Goal: Task Accomplishment & Management: Use online tool/utility

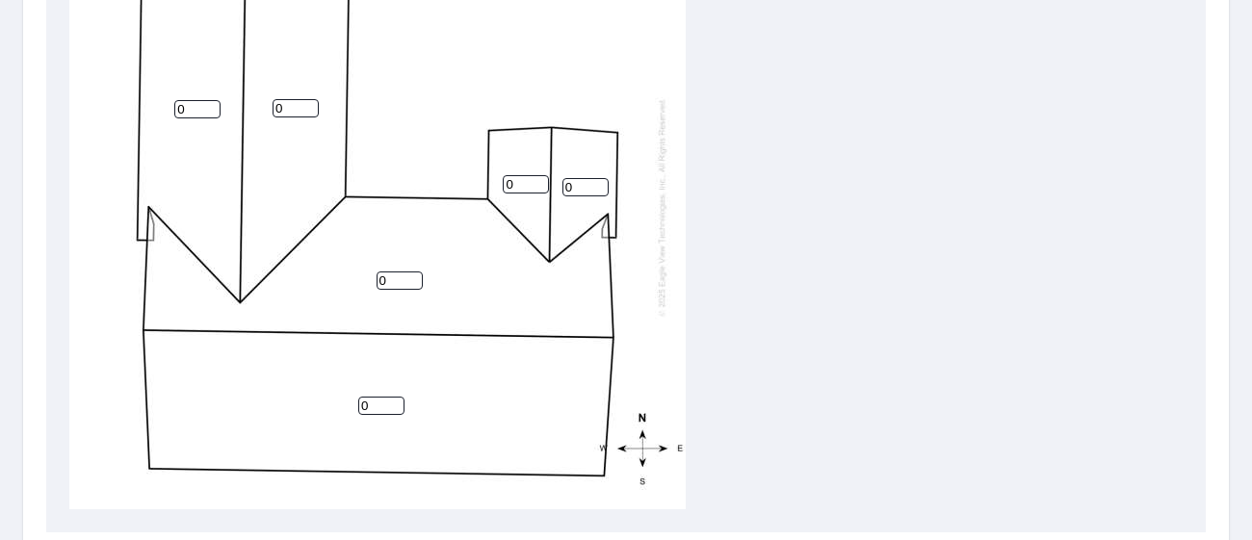
scroll to position [779, 0]
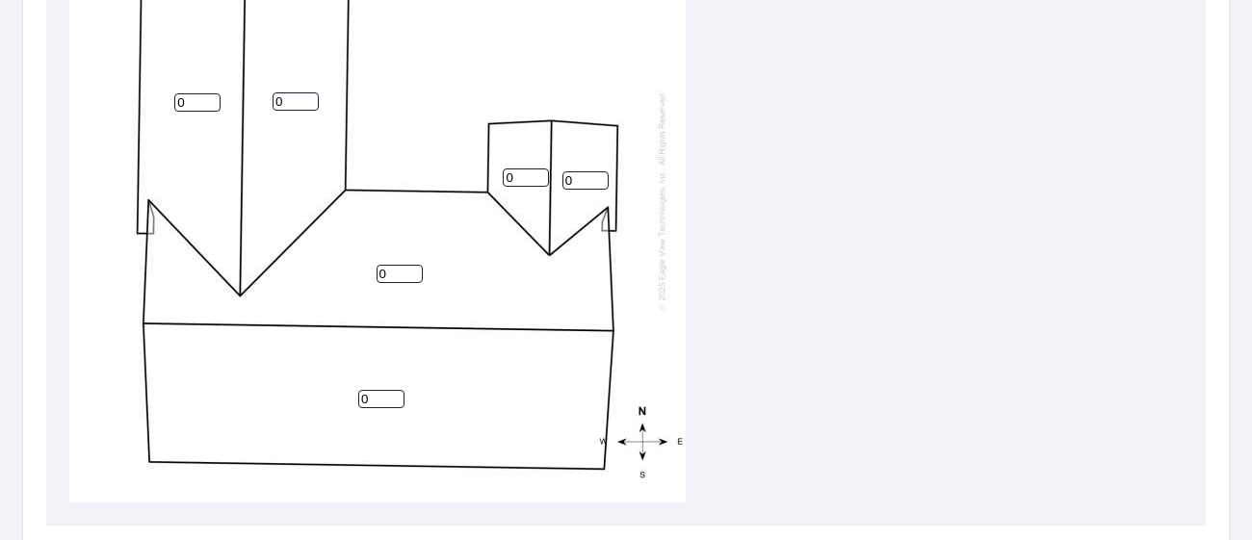
click at [369, 399] on input "0" at bounding box center [381, 399] width 46 height 18
type input "4"
click at [401, 273] on input "0" at bounding box center [399, 274] width 46 height 18
type input "4"
click at [617, 279] on div "4 4 0 0 0 0" at bounding box center [377, 200] width 616 height 605
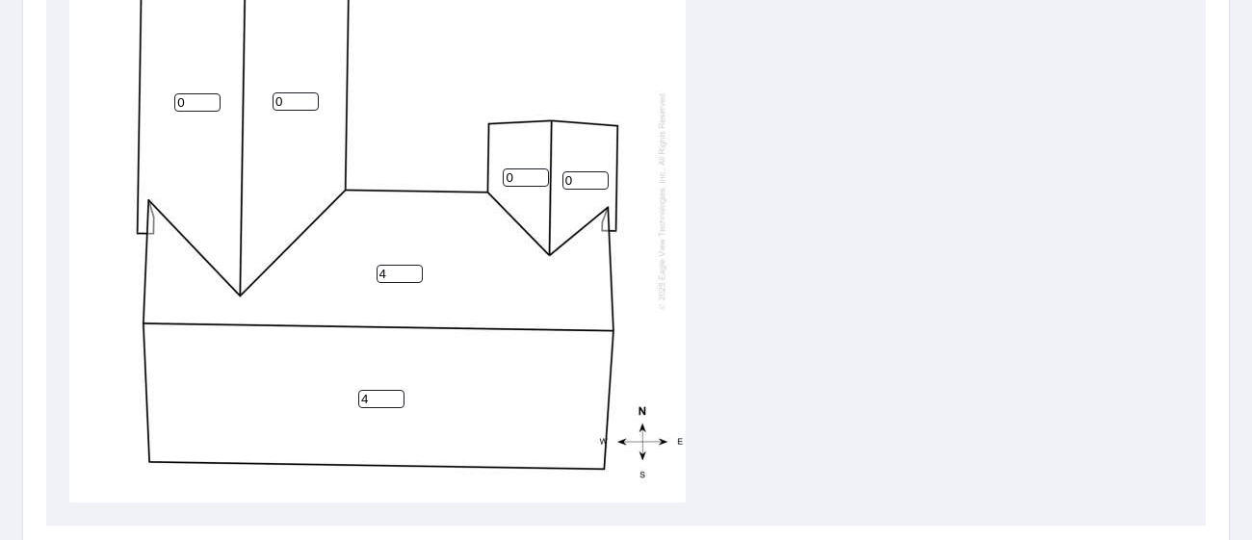
click at [512, 176] on input "0" at bounding box center [526, 177] width 46 height 18
type input "4"
drag, startPoint x: 585, startPoint y: 176, endPoint x: 562, endPoint y: 181, distance: 23.6
click at [562, 181] on input "0" at bounding box center [585, 180] width 46 height 18
type input "4"
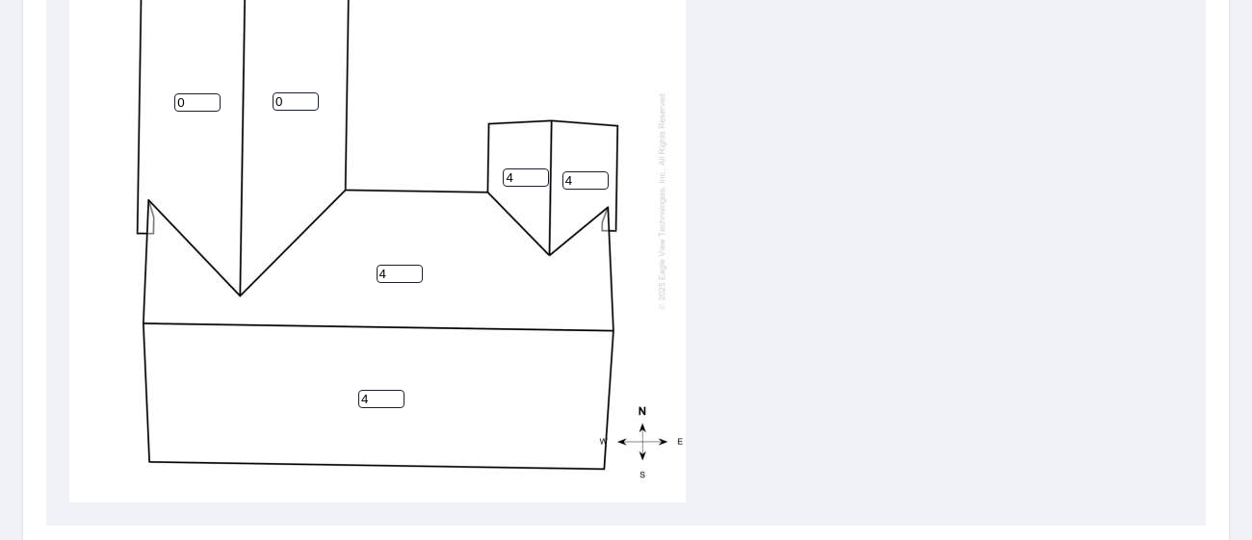
drag, startPoint x: 304, startPoint y: 103, endPoint x: 261, endPoint y: 103, distance: 43.3
click at [272, 103] on input "0" at bounding box center [295, 101] width 46 height 18
type input "4"
click at [181, 96] on input "0" at bounding box center [197, 102] width 46 height 18
type input "4"
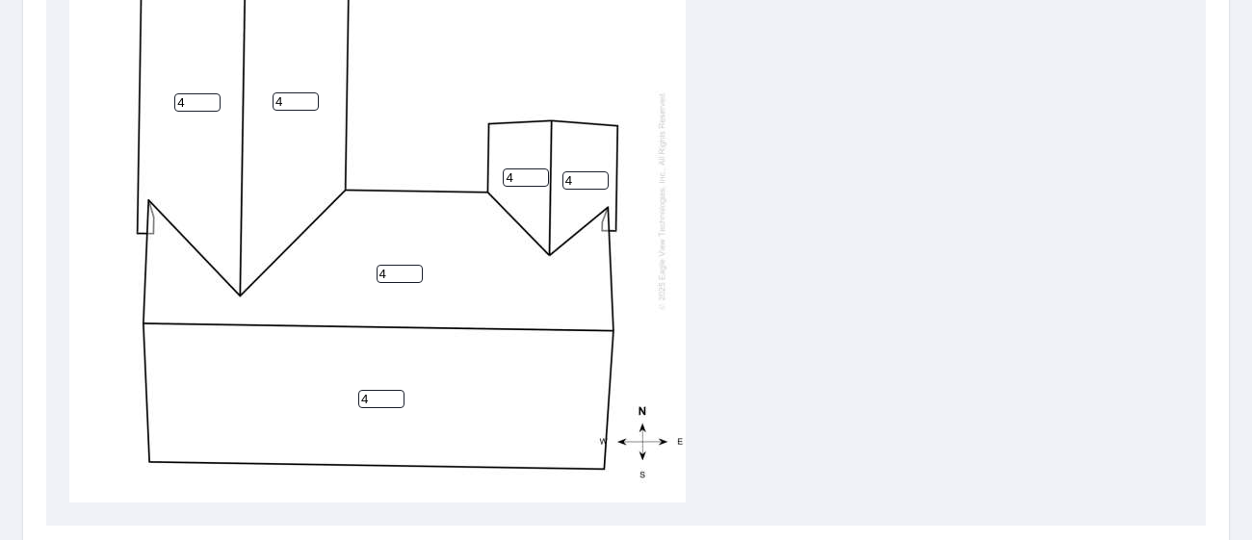
click at [636, 195] on div "4 4 4 4 4 4" at bounding box center [377, 200] width 616 height 605
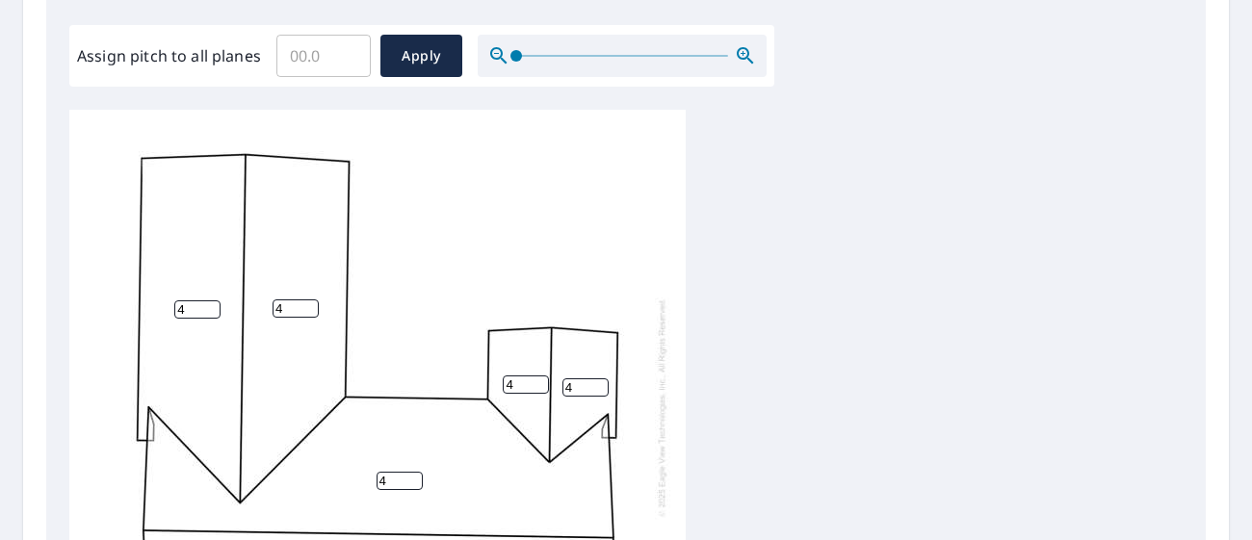
scroll to position [982, 0]
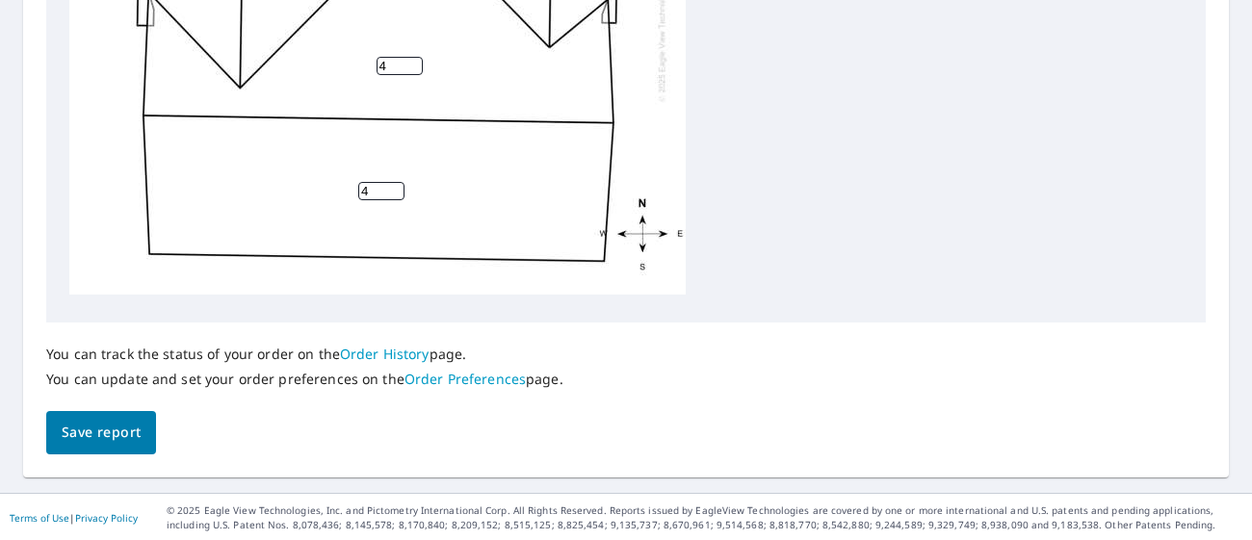
click at [116, 435] on span "Save report" at bounding box center [101, 433] width 79 height 24
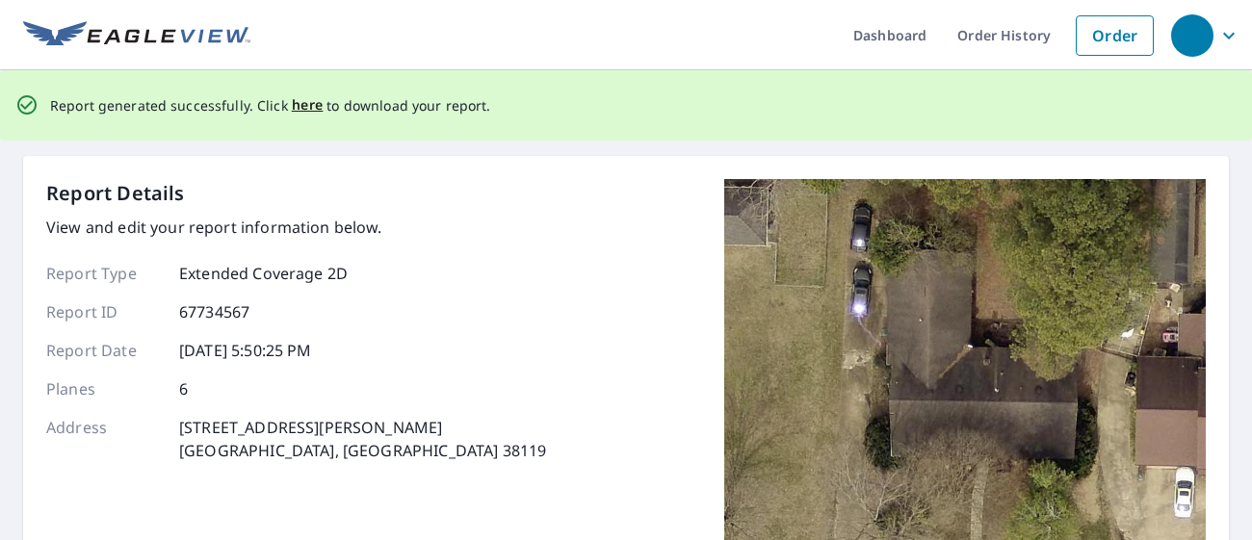
scroll to position [0, 0]
click at [297, 104] on span "here" at bounding box center [308, 105] width 32 height 24
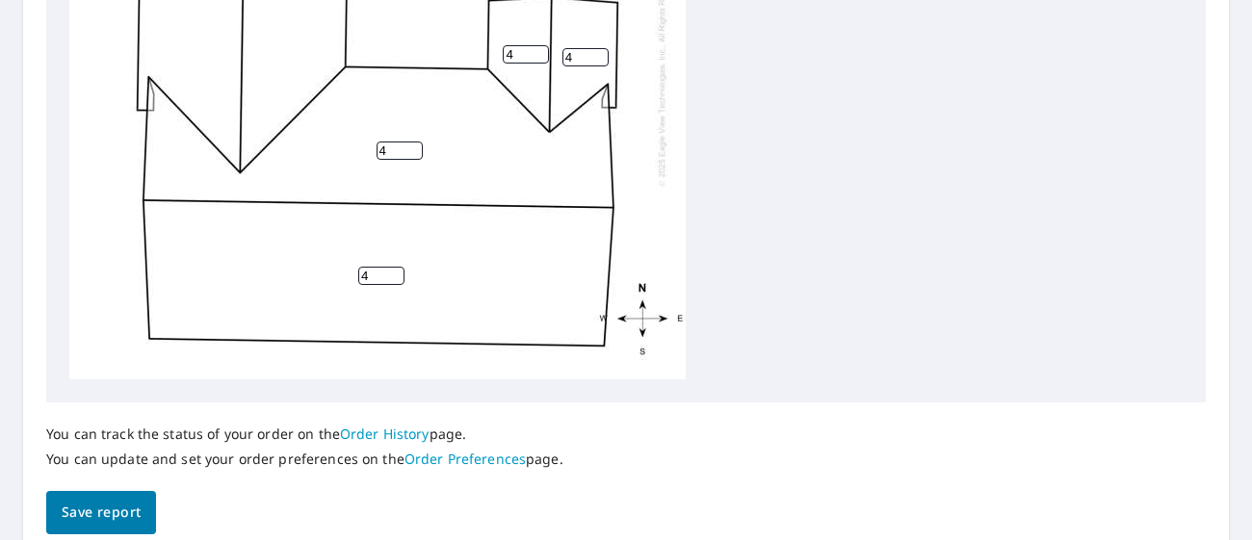
click at [697, 271] on div "4 4 4 4 4 4" at bounding box center [625, 77] width 1113 height 605
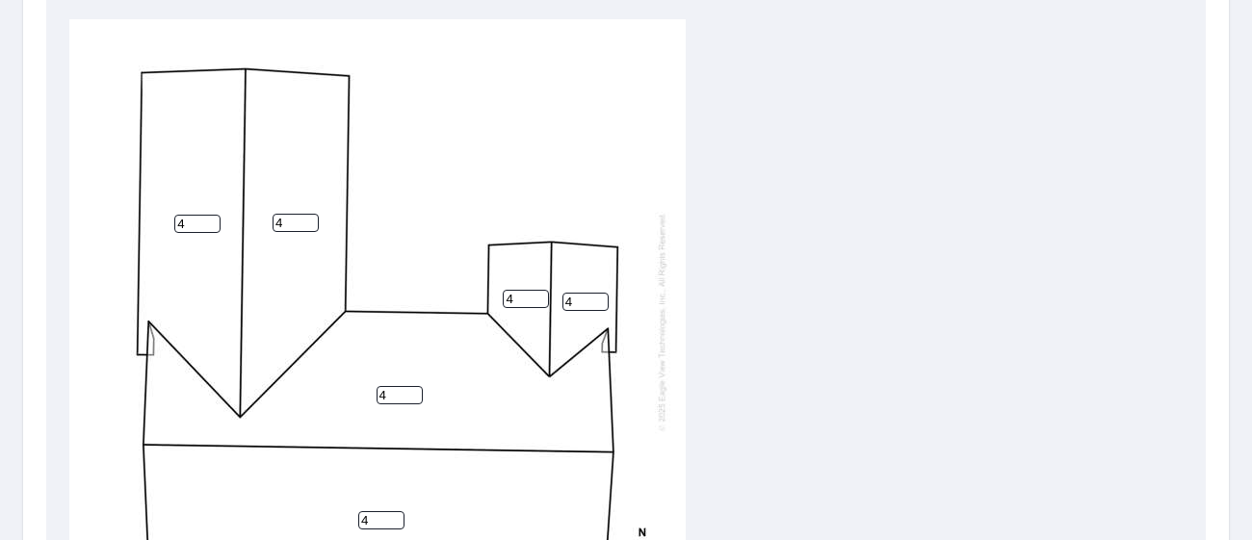
scroll to position [982, 0]
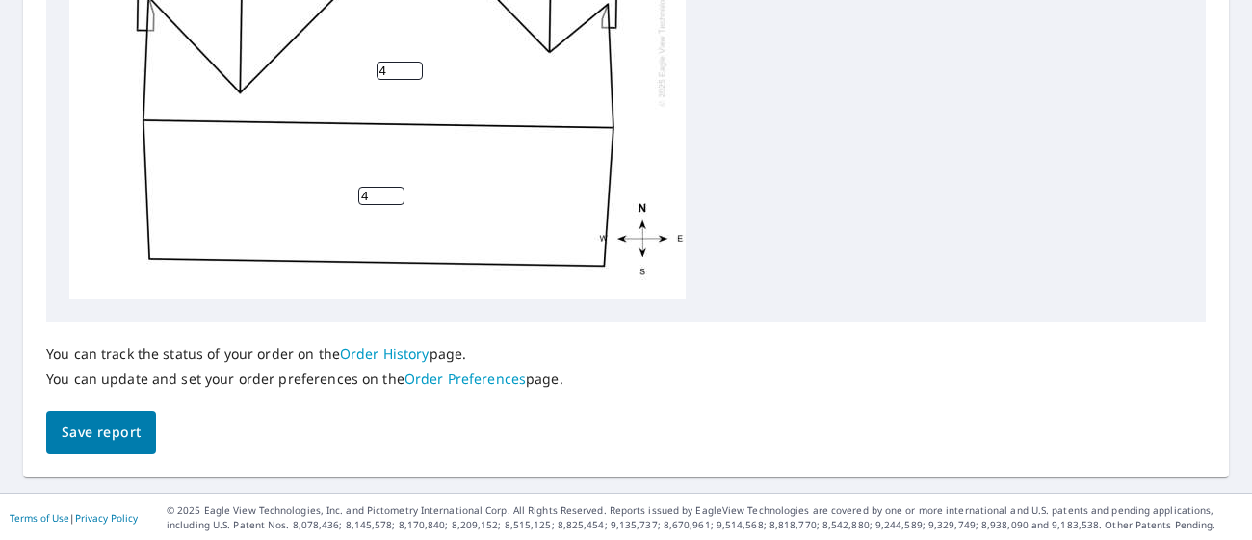
click at [128, 434] on span "Save report" at bounding box center [101, 433] width 79 height 24
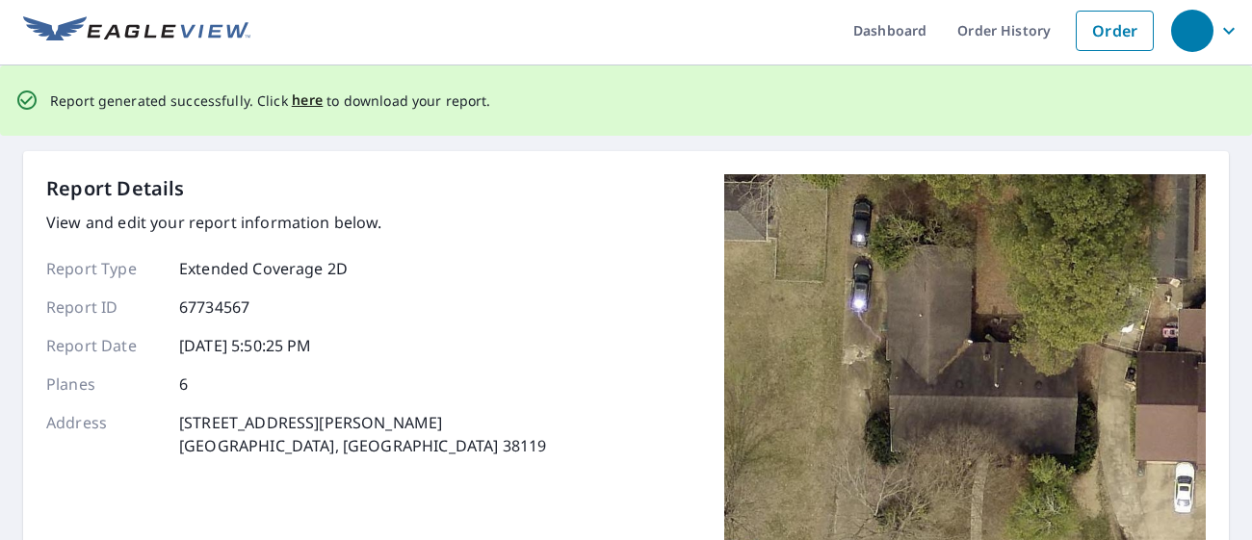
scroll to position [0, 0]
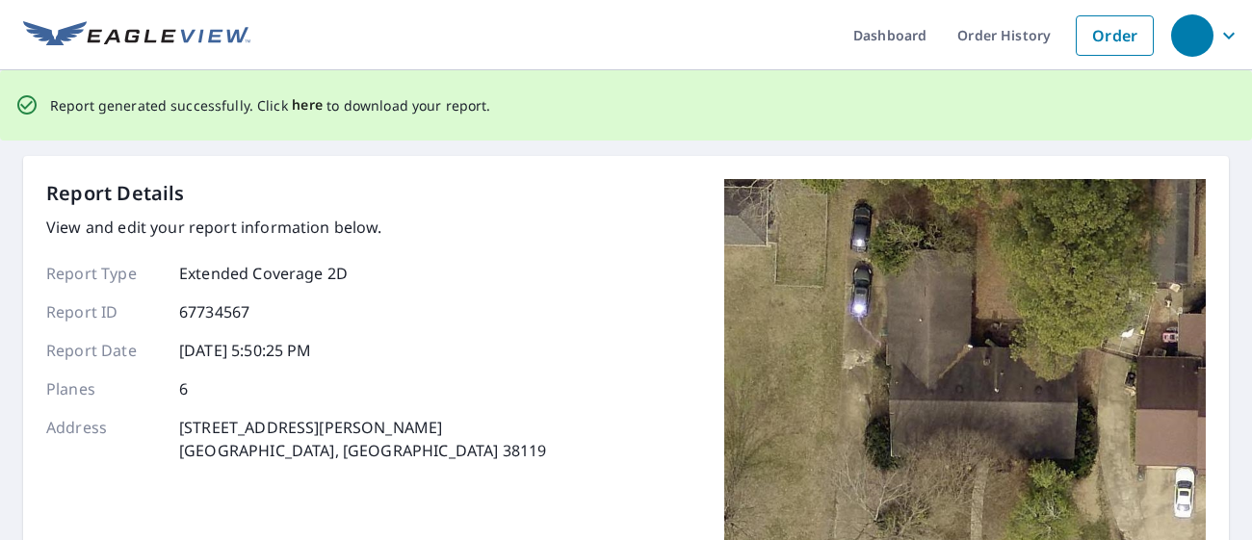
click at [305, 107] on span "here" at bounding box center [308, 105] width 32 height 24
